Goal: Find specific page/section: Find specific page/section

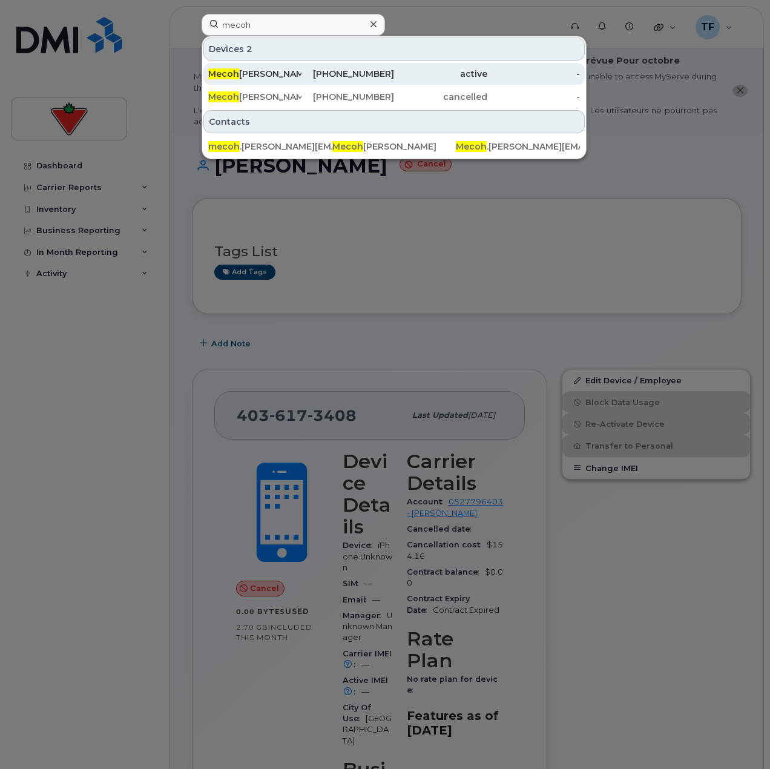
type input "mecoh"
click at [250, 71] on div "[PERSON_NAME]" at bounding box center [254, 74] width 93 height 12
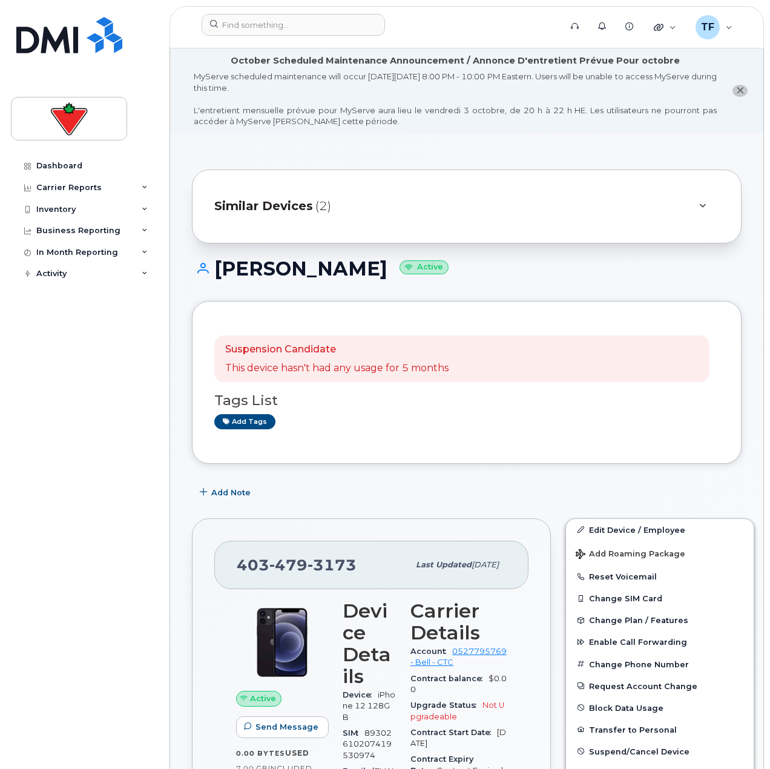
click at [683, 426] on div "Add tags" at bounding box center [461, 421] width 495 height 15
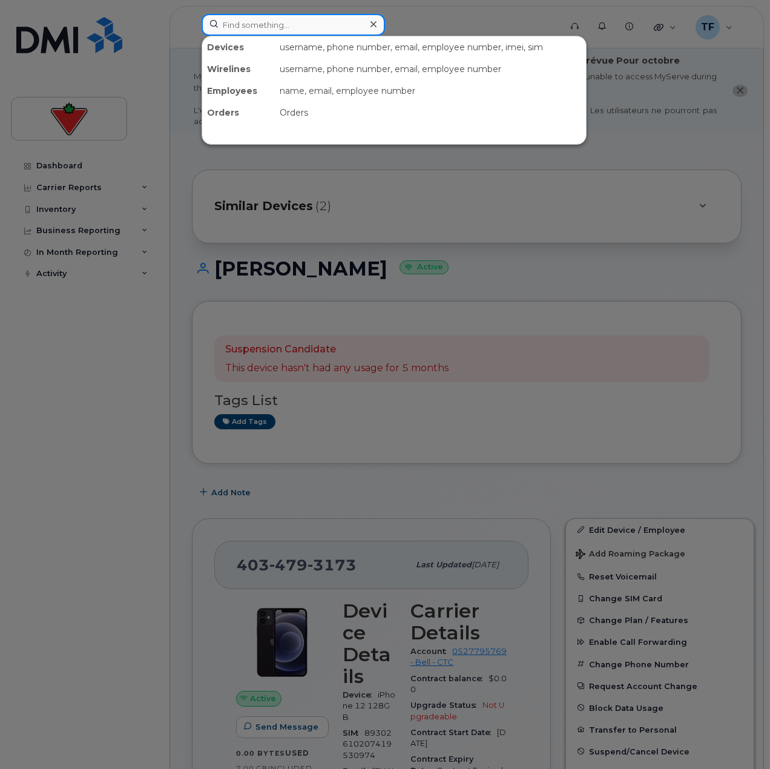
click at [268, 30] on input at bounding box center [294, 25] width 184 height 22
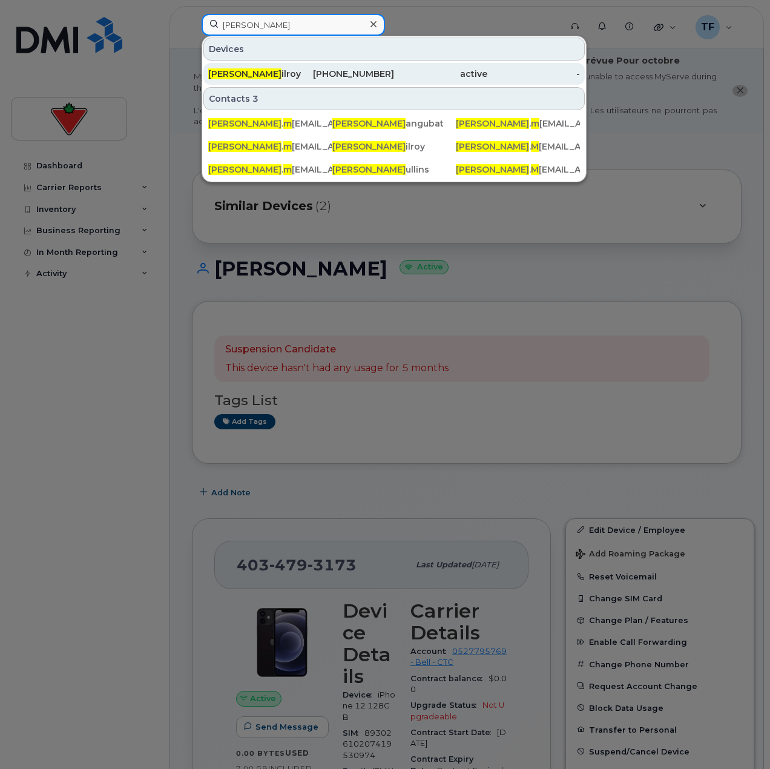
type input "darryl m"
click at [279, 76] on div "Darryl M ilroy" at bounding box center [254, 74] width 93 height 12
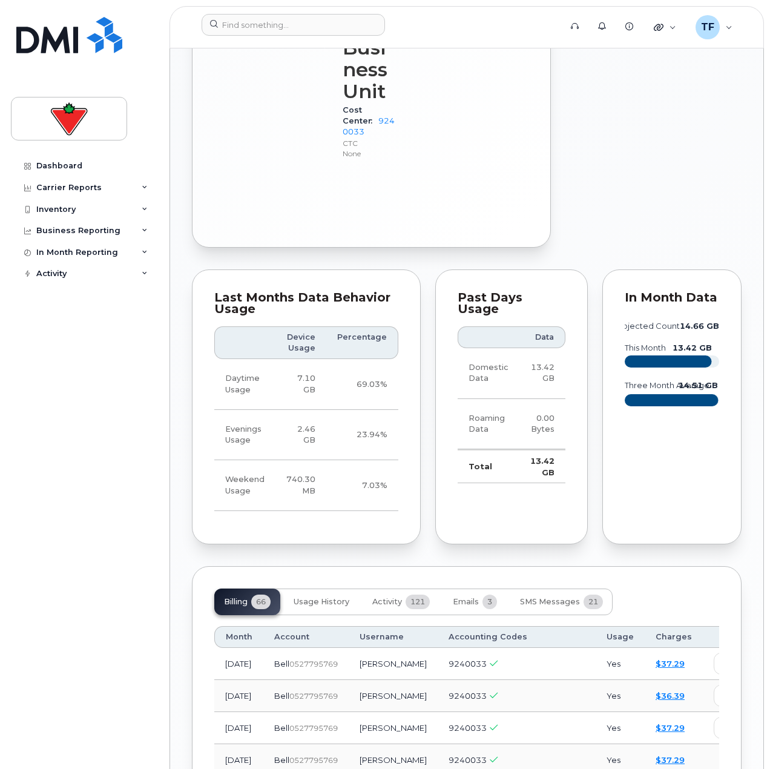
scroll to position [1333, 0]
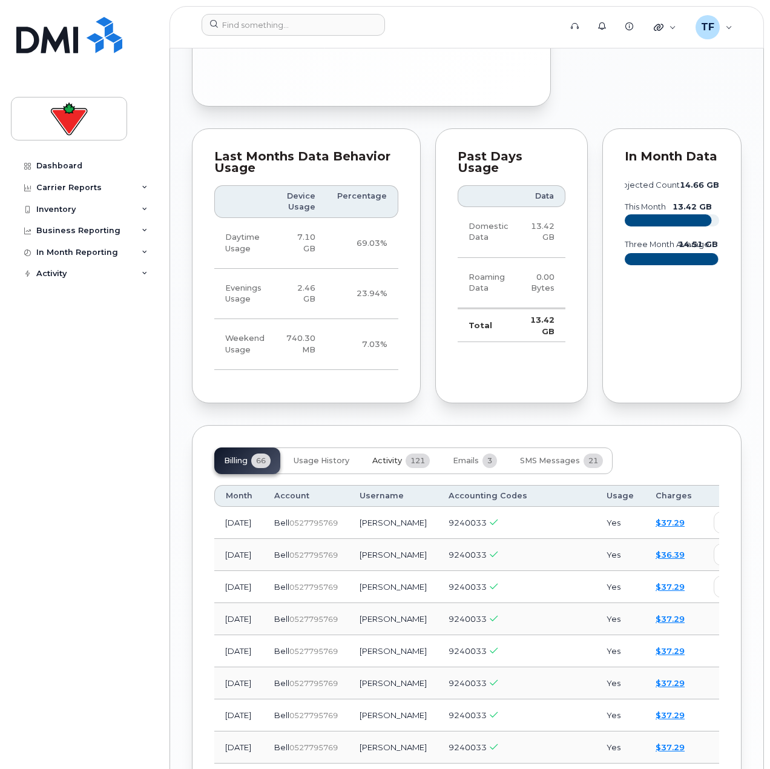
click at [377, 456] on span "Activity" at bounding box center [388, 461] width 30 height 10
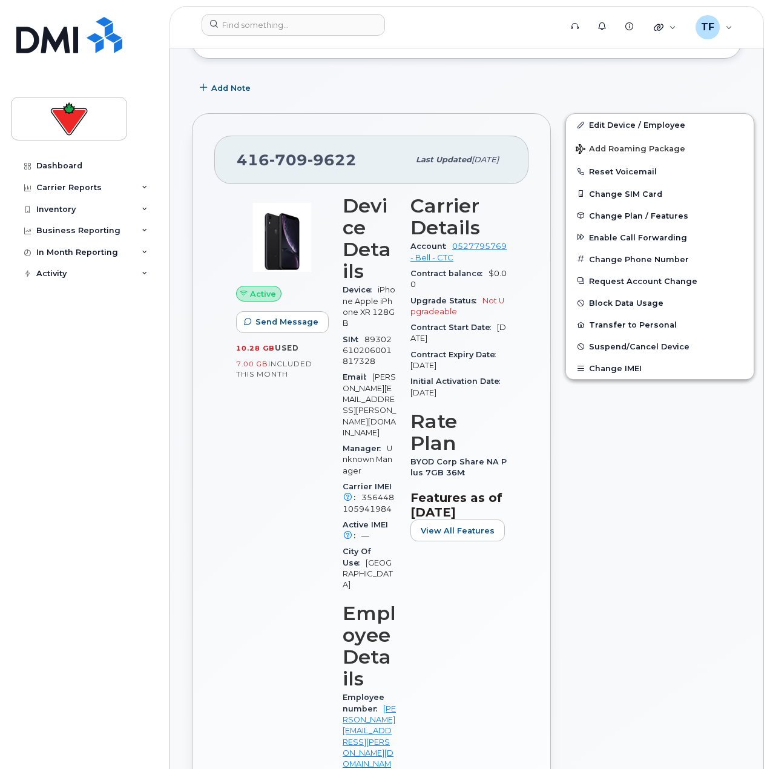
scroll to position [121, 0]
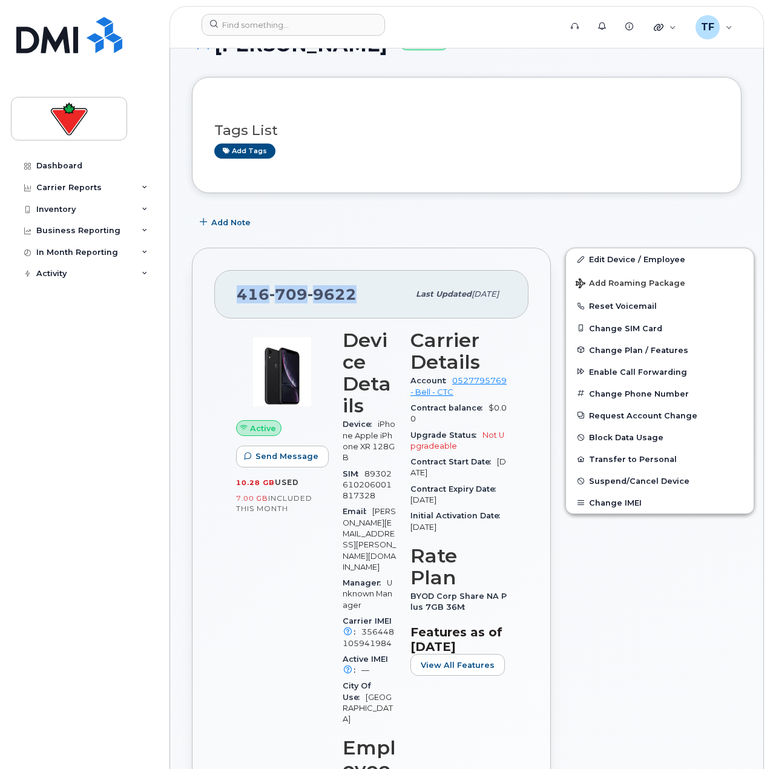
drag, startPoint x: 350, startPoint y: 298, endPoint x: 234, endPoint y: 298, distance: 116.3
click at [234, 298] on div "416 709 9622 Last updated Aug 27, 2025" at bounding box center [371, 294] width 314 height 48
copy span "416 709 9622"
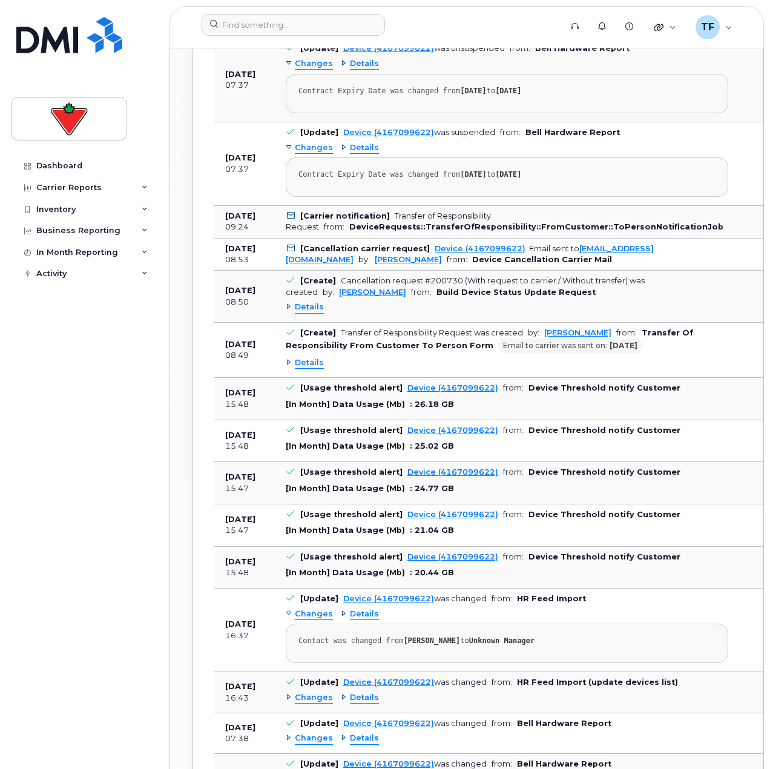
scroll to position [2024, 0]
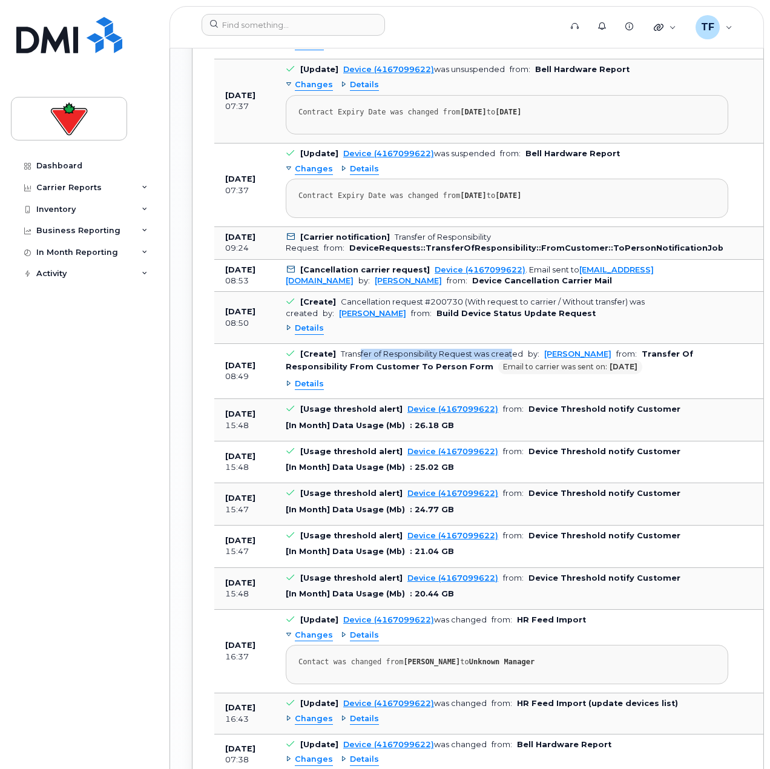
drag, startPoint x: 363, startPoint y: 315, endPoint x: 508, endPoint y: 320, distance: 145.4
click at [512, 344] on td "[Create] Transfer of Responsibility Request was created by: Tatiana Kostenyuk f…" at bounding box center [507, 371] width 465 height 55
click at [301, 374] on div "Details" at bounding box center [507, 383] width 443 height 19
click at [294, 379] on div "Details" at bounding box center [305, 385] width 38 height 12
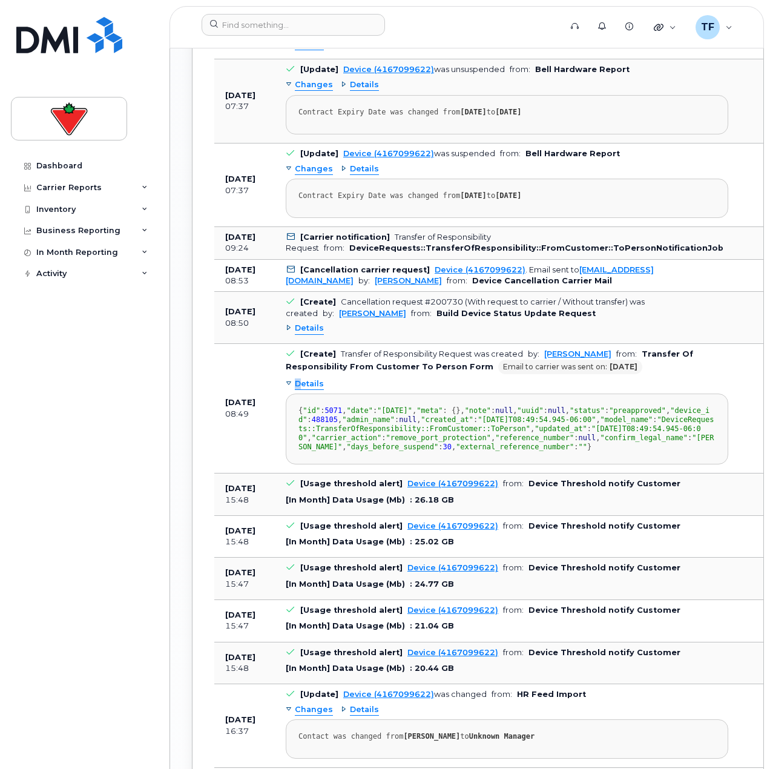
click at [305, 379] on span "Details" at bounding box center [309, 385] width 29 height 12
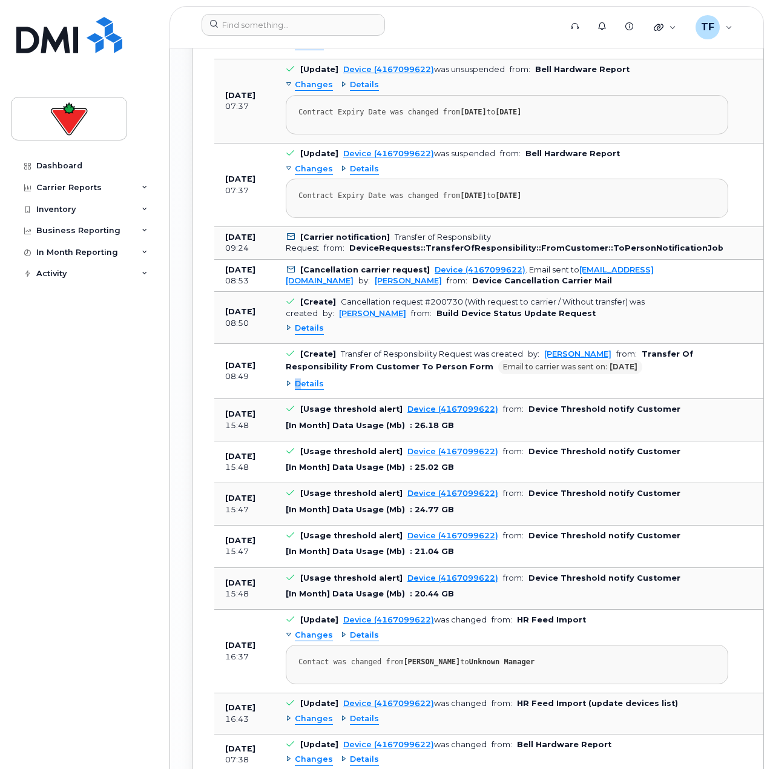
click at [305, 379] on span "Details" at bounding box center [309, 385] width 29 height 12
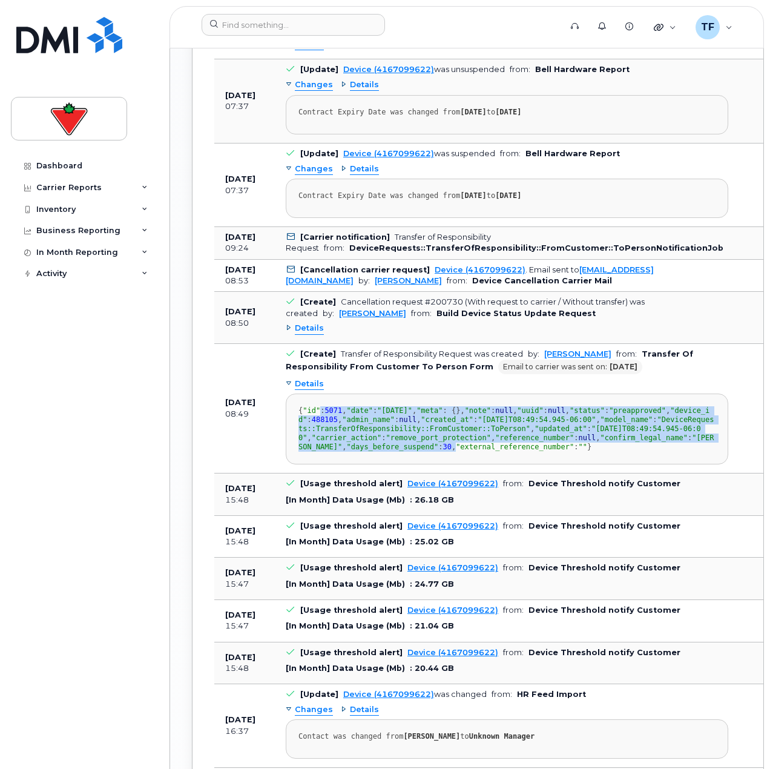
drag, startPoint x: 329, startPoint y: 385, endPoint x: 619, endPoint y: 518, distance: 319.3
click at [619, 452] on div "{ "id" : 5071 , "date" : "2025-07-24" , "meta" : {}, "note" : null , "uuid" : n…" at bounding box center [507, 428] width 417 height 45
click at [617, 452] on div "{ "id" : 5071 , "date" : "2025-07-24" , "meta" : {}, "note" : null , "uuid" : n…" at bounding box center [507, 428] width 417 height 45
click at [422, 452] on div "{ "id" : 5071 , "date" : "2025-07-24" , "meta" : {}, "note" : null , "uuid" : n…" at bounding box center [507, 428] width 417 height 45
click at [424, 452] on div "{ "id" : 5071 , "date" : "2025-07-24" , "meta" : {}, "note" : null , "uuid" : n…" at bounding box center [507, 428] width 417 height 45
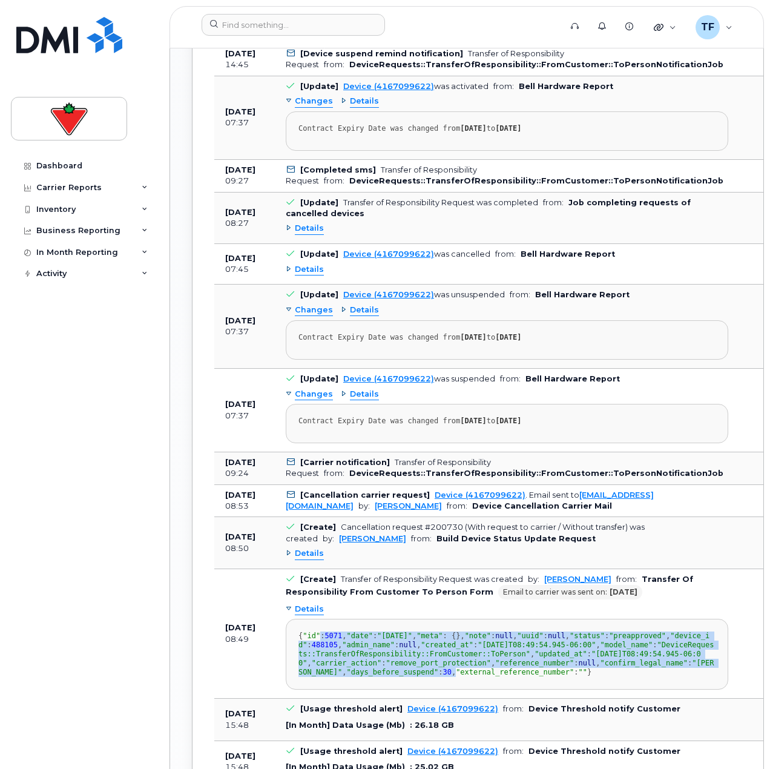
scroll to position [1781, 0]
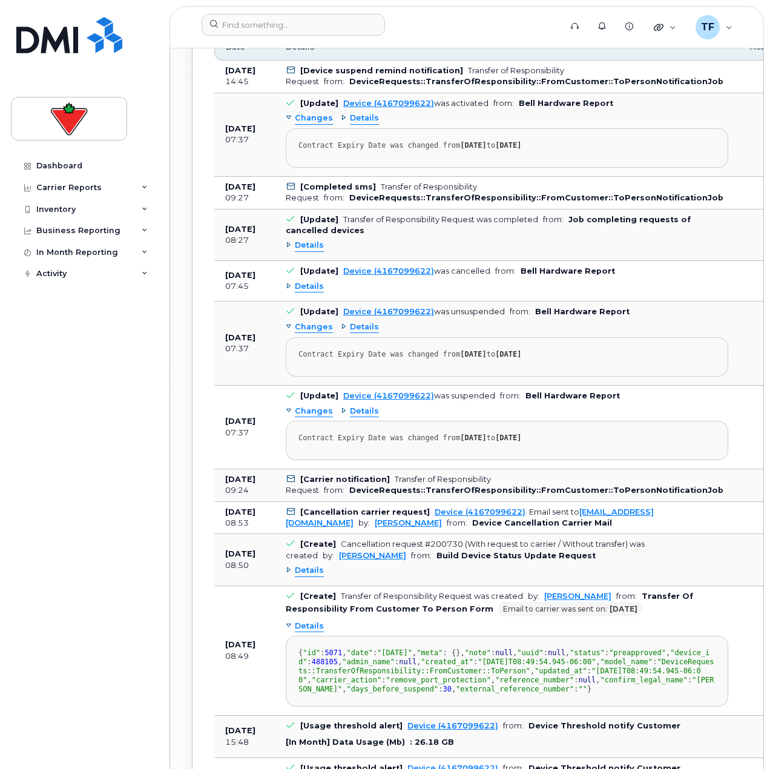
click at [310, 281] on span "Details" at bounding box center [309, 287] width 29 height 12
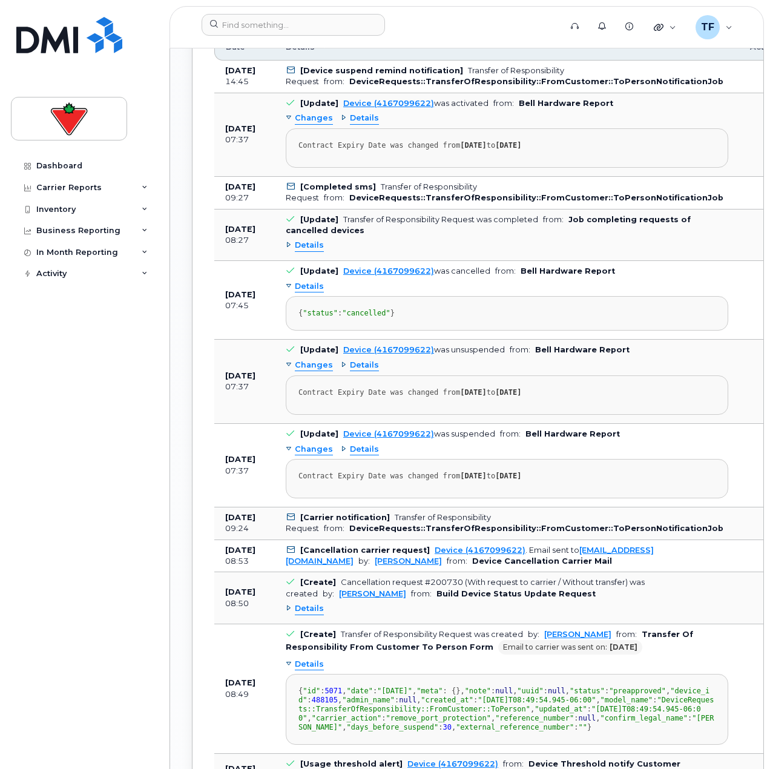
click at [310, 281] on span "Details" at bounding box center [309, 287] width 29 height 12
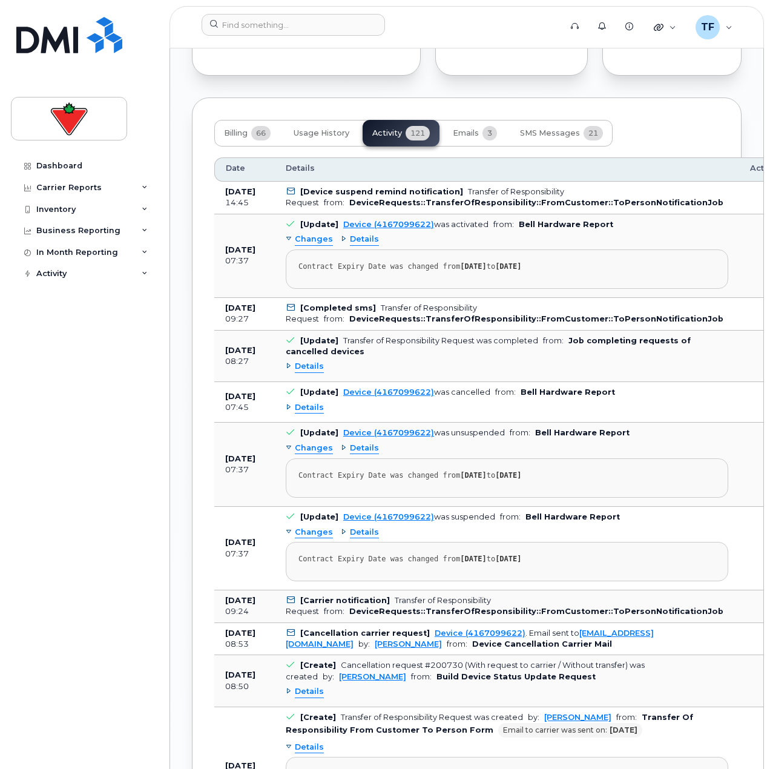
scroll to position [1600, 0]
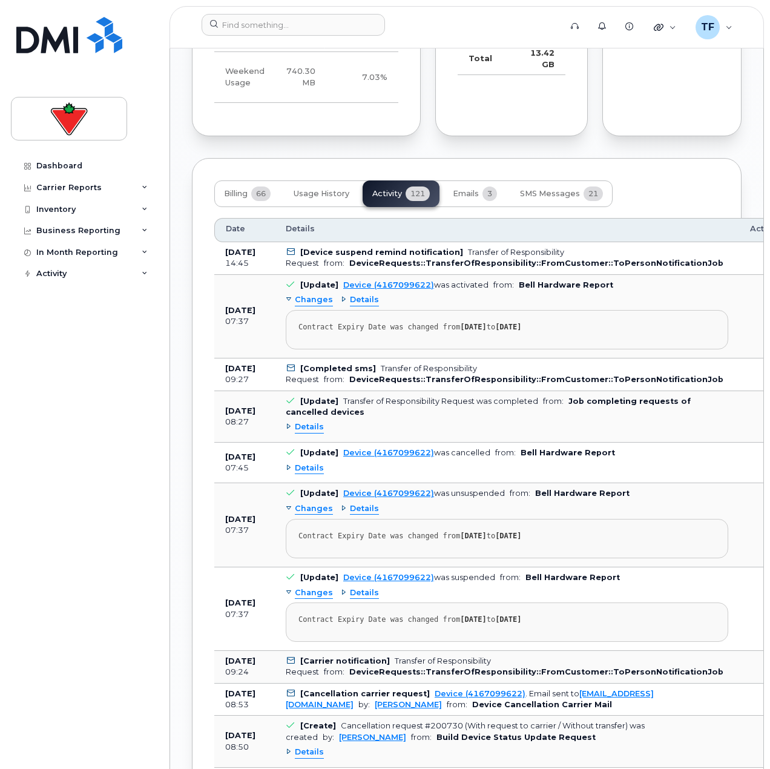
drag, startPoint x: 633, startPoint y: 55, endPoint x: 623, endPoint y: 59, distance: 11.1
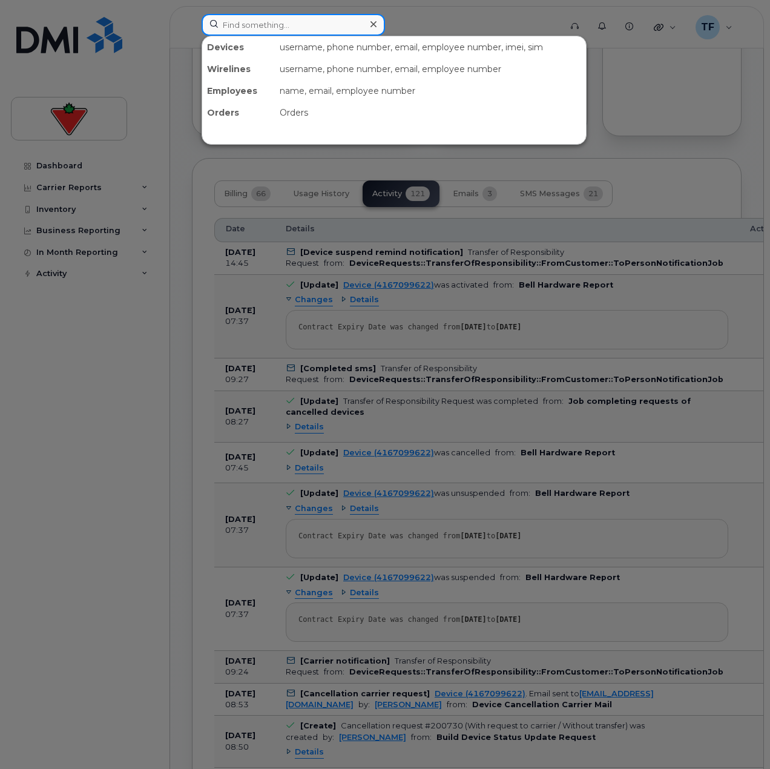
click at [325, 25] on input at bounding box center [294, 25] width 184 height 22
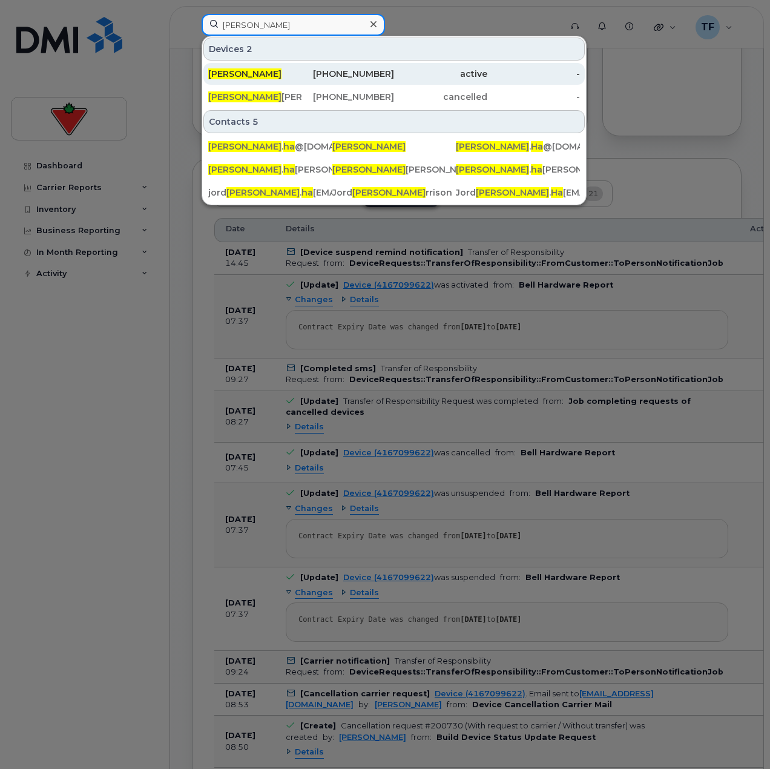
type input "ann ha"
click at [383, 75] on div "416-428-1634" at bounding box center [348, 74] width 93 height 12
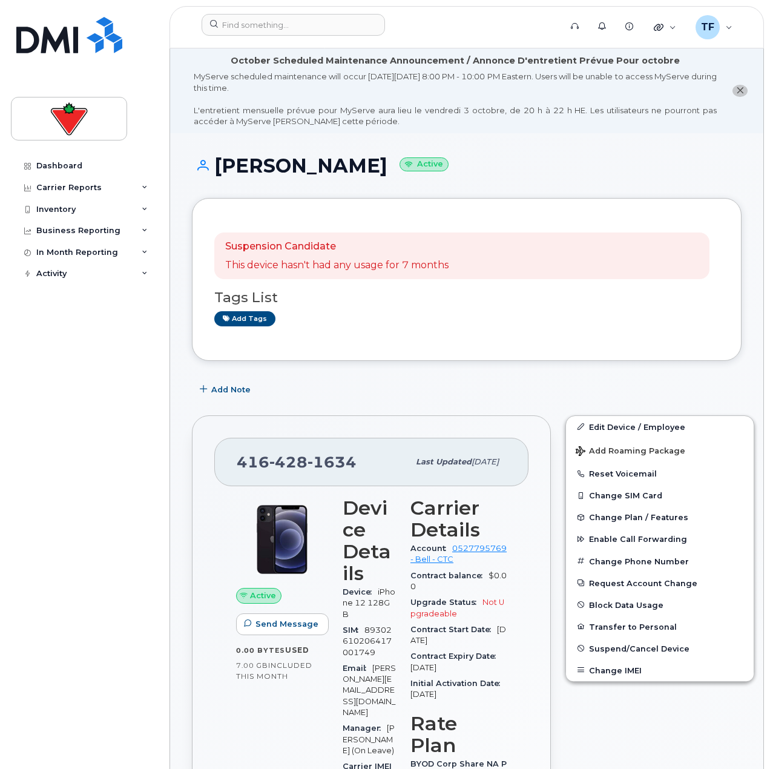
click at [111, 223] on div "Business Reporting" at bounding box center [84, 231] width 147 height 22
click at [124, 347] on div "In Month Reporting" at bounding box center [84, 345] width 147 height 22
click at [79, 210] on div "Inventory" at bounding box center [84, 210] width 147 height 22
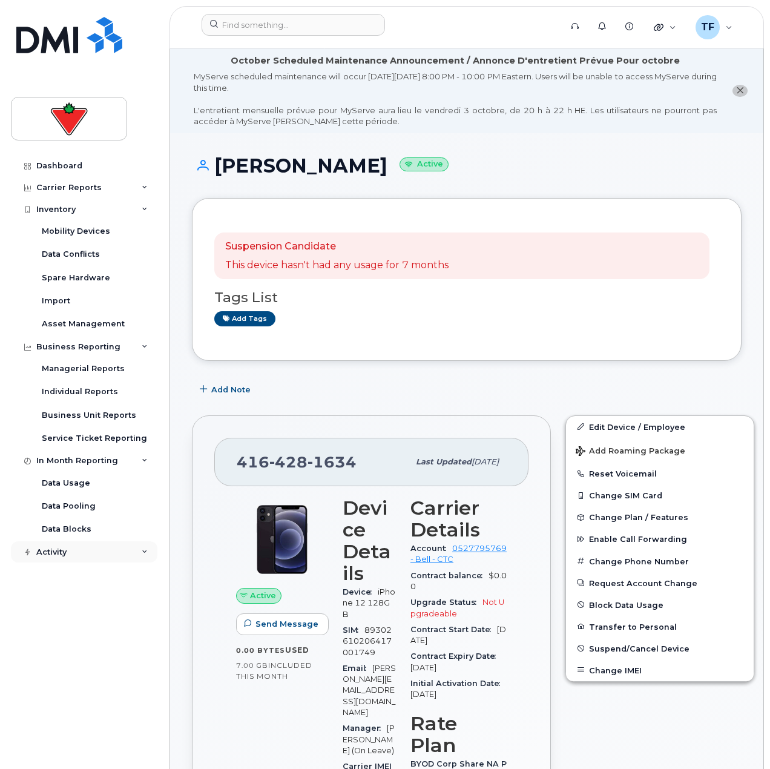
click at [73, 551] on div "Activity" at bounding box center [84, 552] width 147 height 22
